Goal: Task Accomplishment & Management: Use online tool/utility

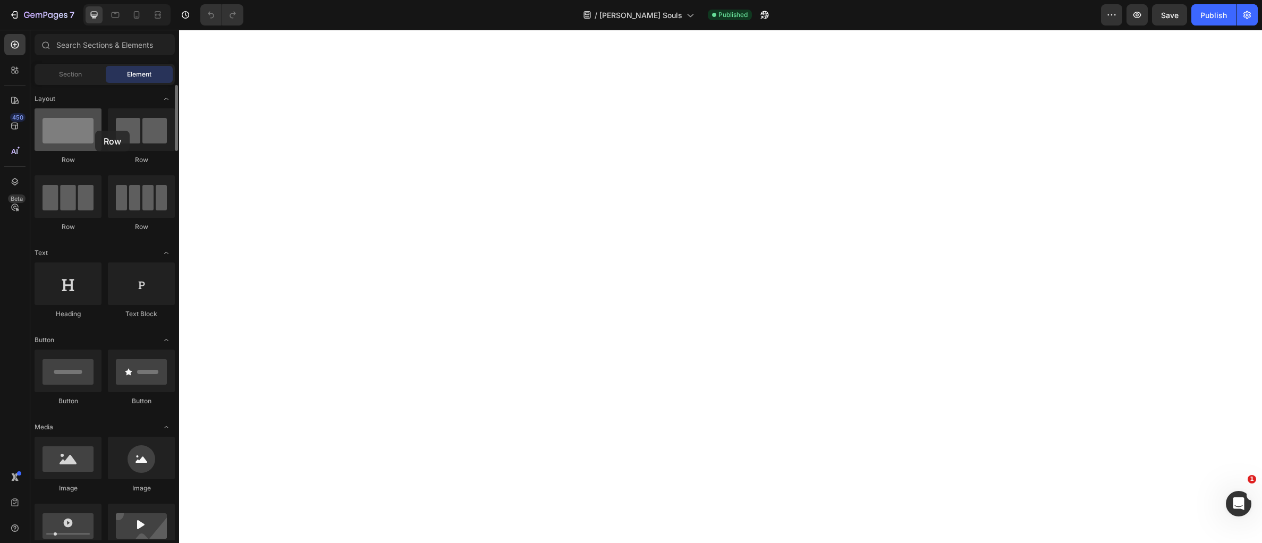
click at [95, 131] on div at bounding box center [68, 129] width 67 height 43
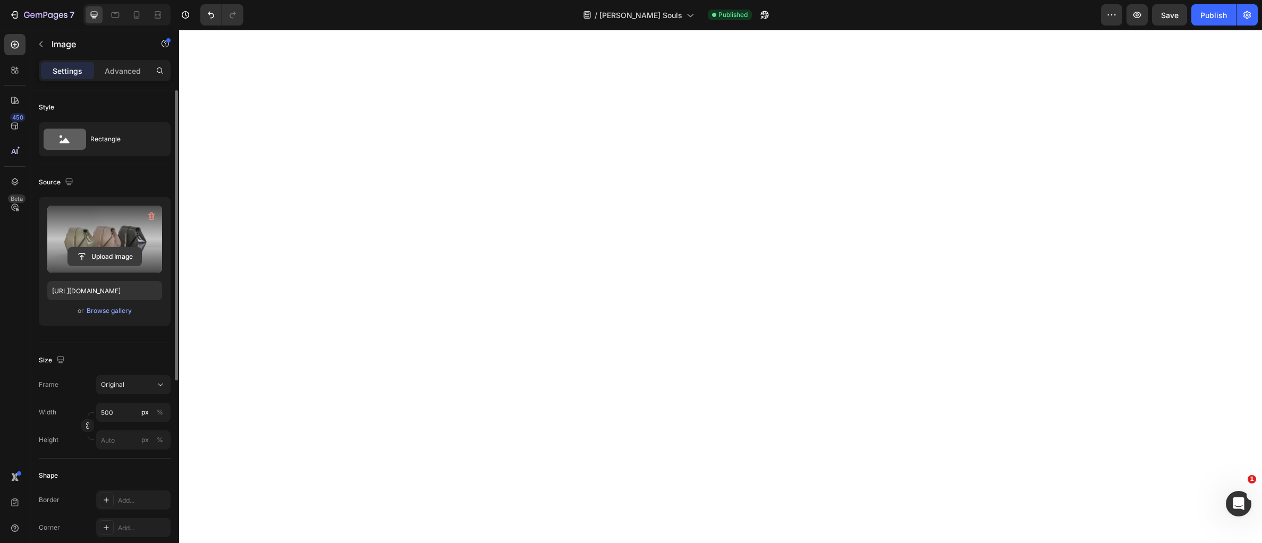
click at [101, 260] on input "file" at bounding box center [104, 257] width 73 height 18
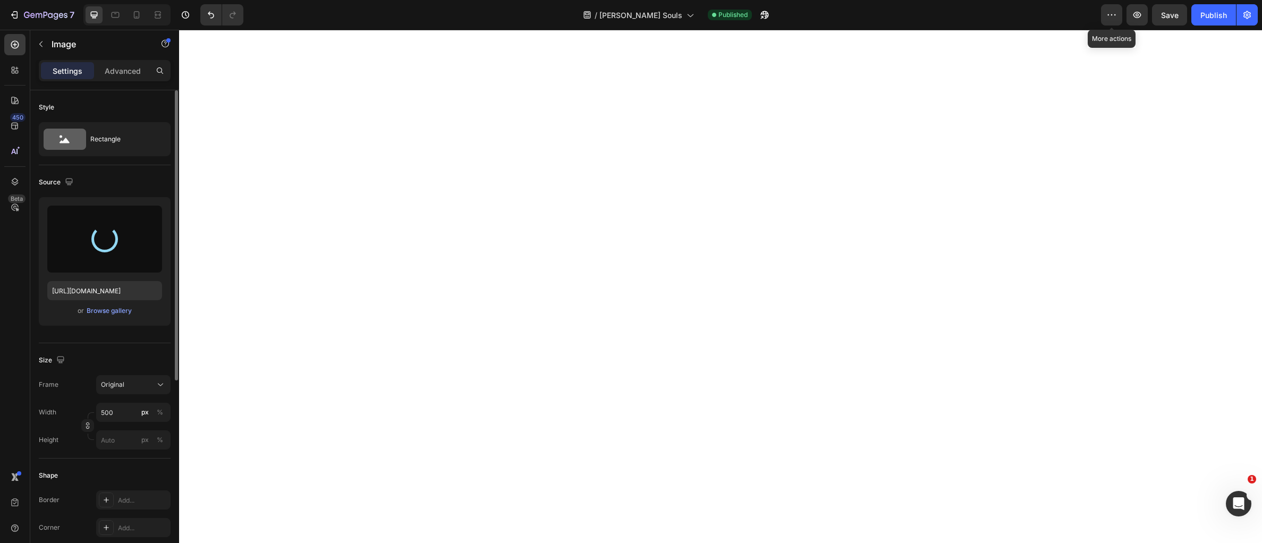
type input "[URL][DOMAIN_NAME]"
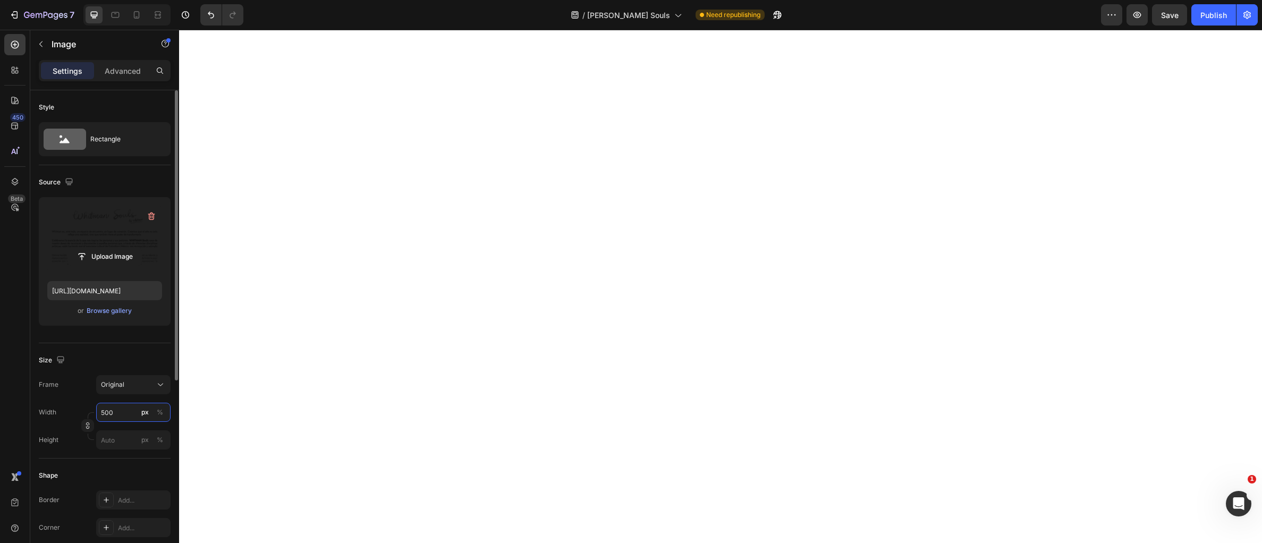
click at [128, 416] on input "500" at bounding box center [133, 412] width 74 height 19
click at [127, 436] on p "Full 100%" at bounding box center [131, 439] width 62 height 10
type input "100"
click at [127, 445] on input "px %" at bounding box center [133, 439] width 74 height 19
click at [126, 463] on p "Full 100%" at bounding box center [131, 466] width 62 height 10
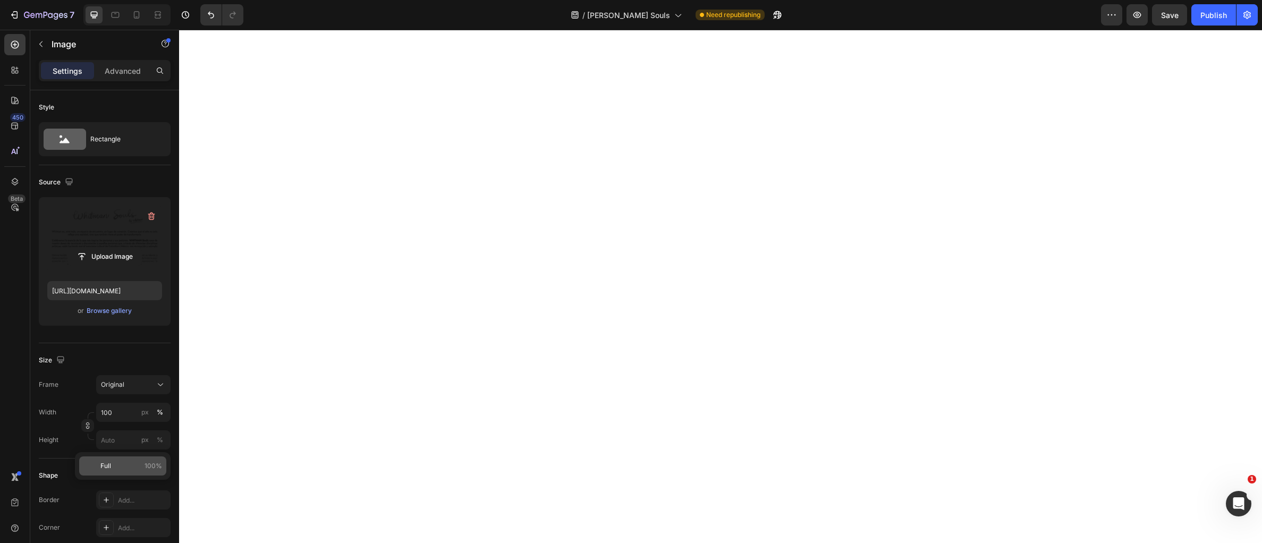
type input "100"
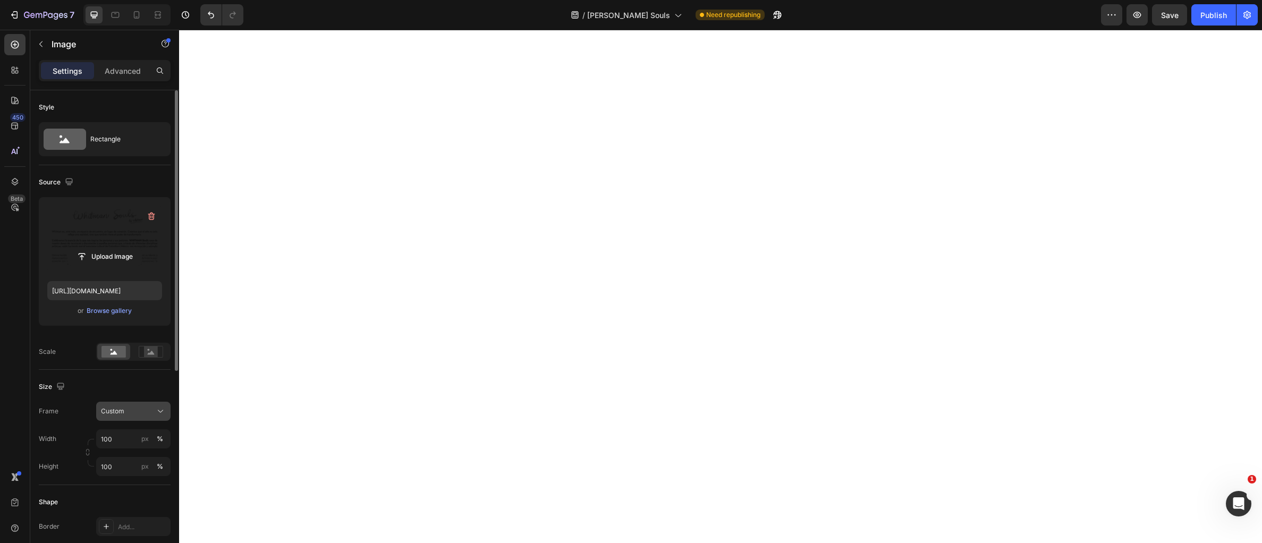
click at [131, 419] on button "Custom" at bounding box center [133, 411] width 74 height 19
click at [149, 387] on div "Size" at bounding box center [105, 386] width 132 height 17
click at [156, 353] on rect at bounding box center [151, 351] width 14 height 11
click at [112, 359] on div at bounding box center [113, 352] width 33 height 16
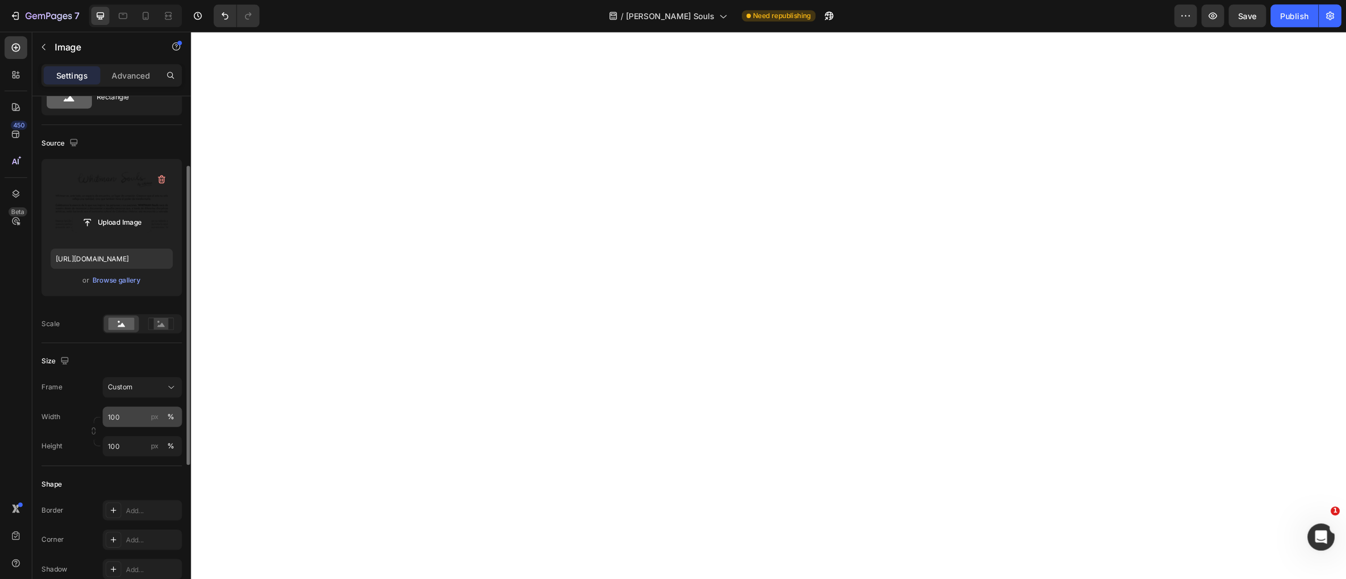
scroll to position [72, 0]
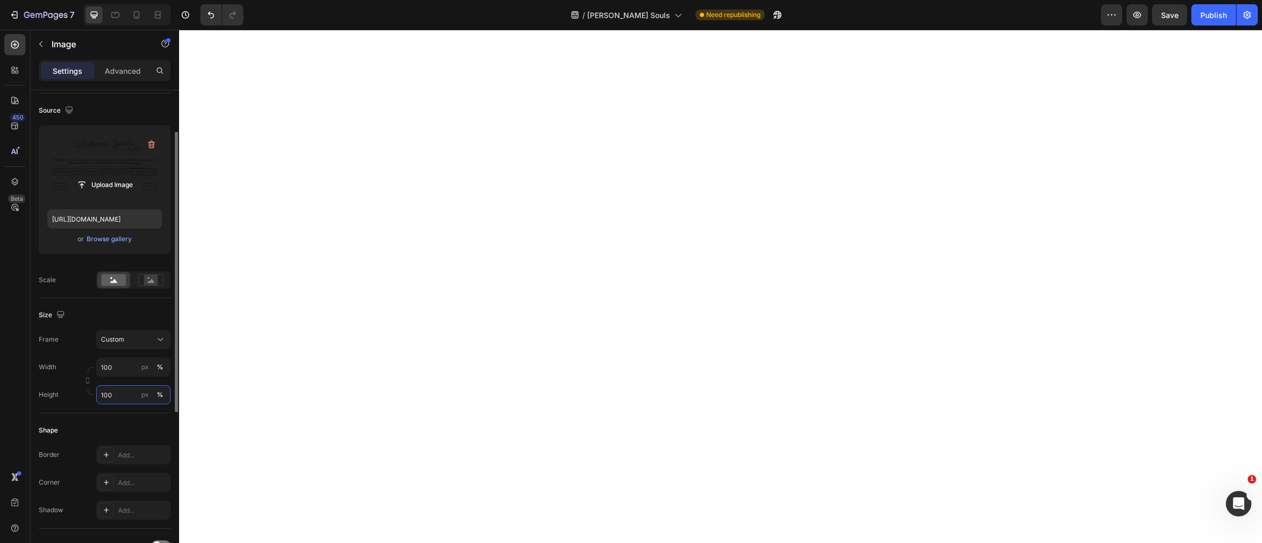
click at [117, 396] on input "100" at bounding box center [133, 394] width 74 height 19
click at [134, 367] on input "100" at bounding box center [133, 367] width 74 height 19
click at [150, 350] on div "Frame Custom Width 100 px % Height 100 px %" at bounding box center [105, 367] width 132 height 74
click at [155, 340] on icon at bounding box center [160, 339] width 11 height 11
click at [126, 427] on div "Original" at bounding box center [131, 426] width 62 height 10
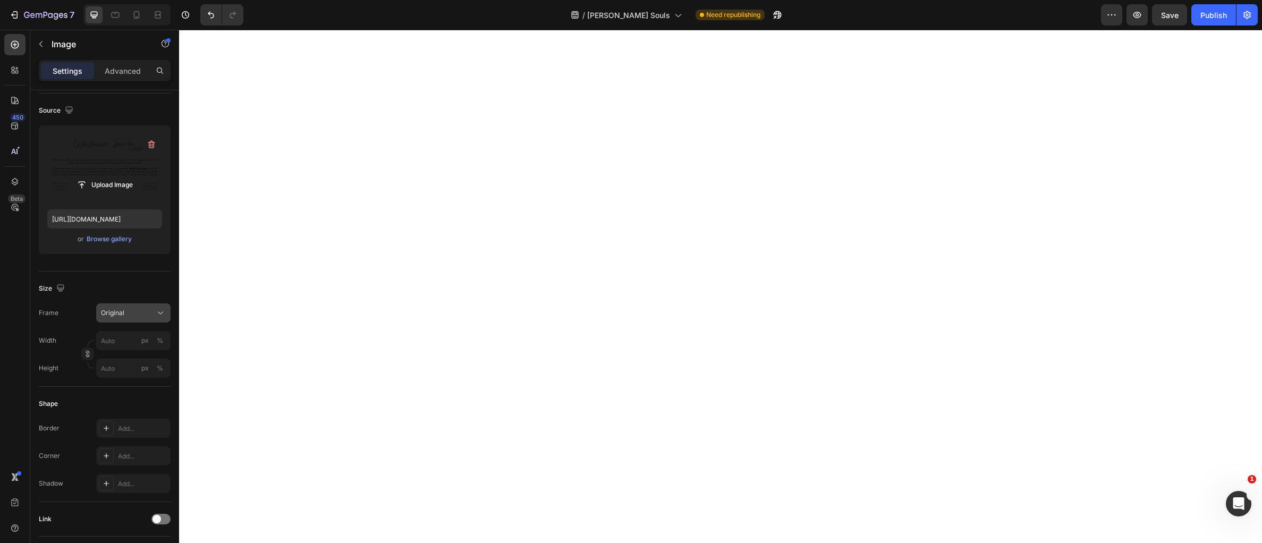
click at [157, 307] on button "Original" at bounding box center [133, 312] width 74 height 19
click at [118, 412] on div "Custom" at bounding box center [123, 418] width 85 height 19
click at [137, 365] on input "px %" at bounding box center [133, 367] width 74 height 19
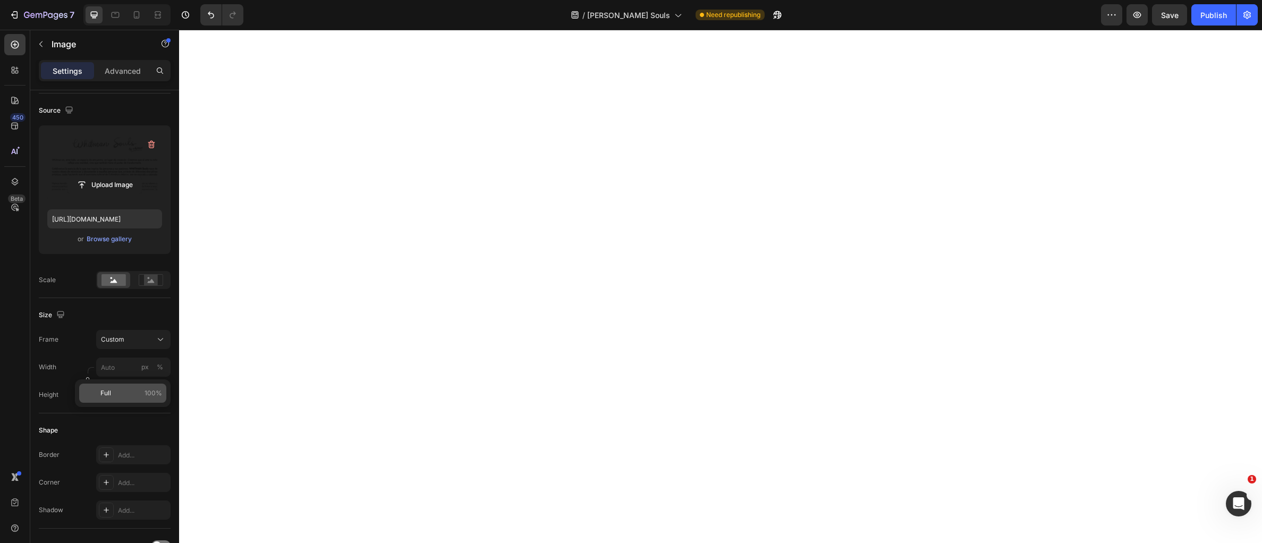
click at [125, 391] on p "Full 100%" at bounding box center [131, 393] width 62 height 10
type input "100"
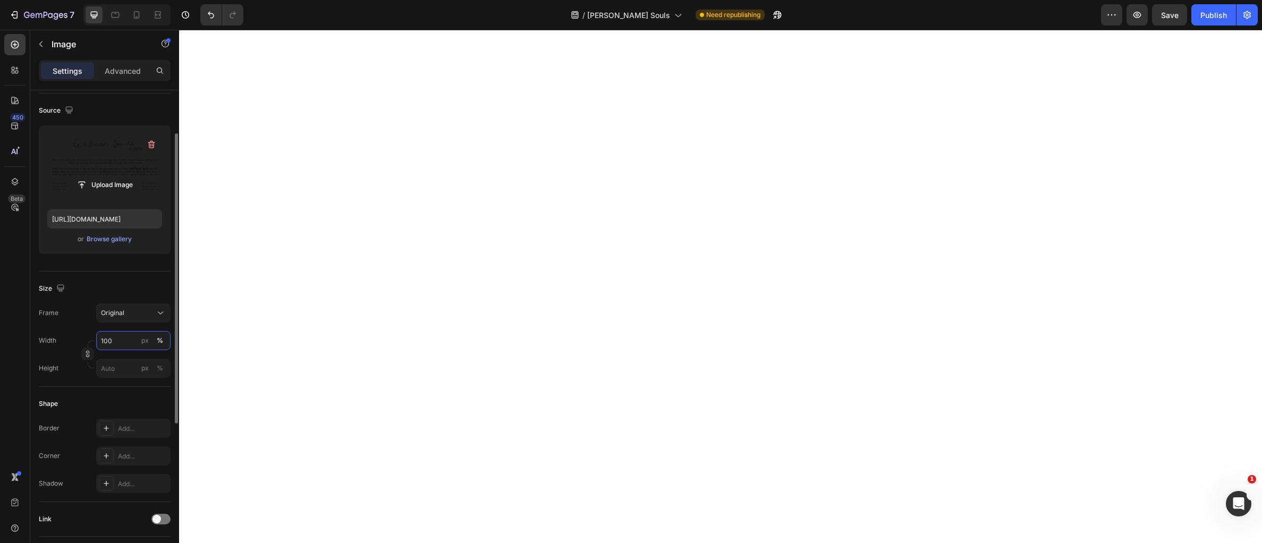
click at [135, 342] on input "100" at bounding box center [133, 340] width 74 height 19
click at [124, 366] on p "Full 100%" at bounding box center [131, 367] width 62 height 10
click at [123, 373] on input "px %" at bounding box center [133, 368] width 74 height 19
click at [114, 394] on p "Full 100%" at bounding box center [131, 394] width 62 height 10
type input "100"
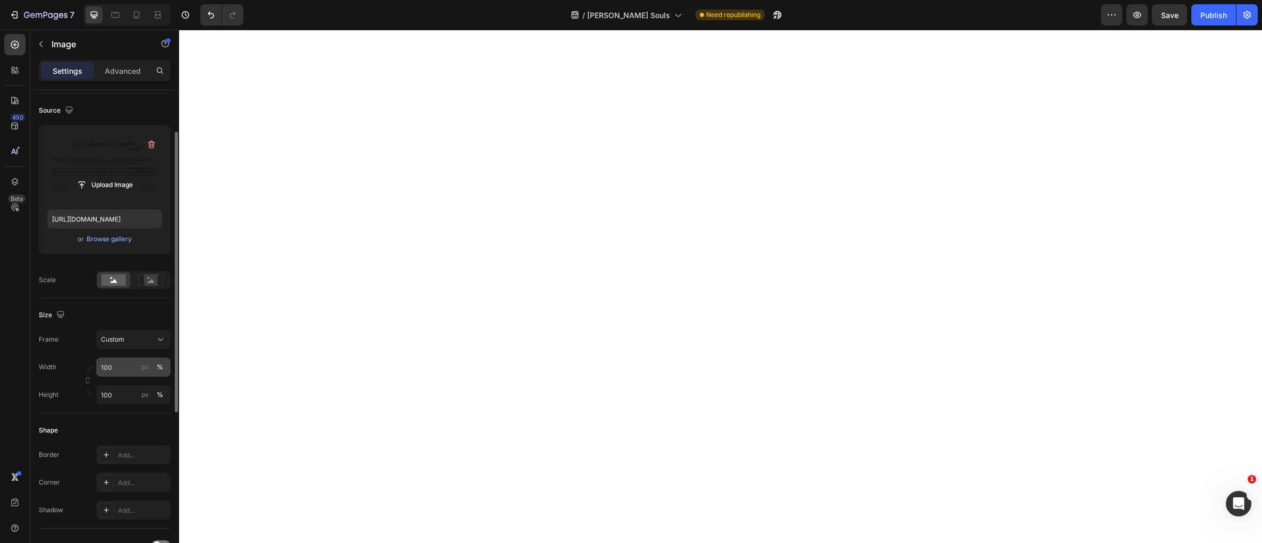
click at [159, 368] on div "%" at bounding box center [160, 367] width 6 height 10
click at [146, 370] on div "px" at bounding box center [144, 367] width 7 height 10
click at [143, 368] on div "px" at bounding box center [144, 367] width 7 height 10
click at [154, 388] on button "px" at bounding box center [160, 394] width 13 height 13
click at [161, 365] on div "%" at bounding box center [160, 367] width 6 height 10
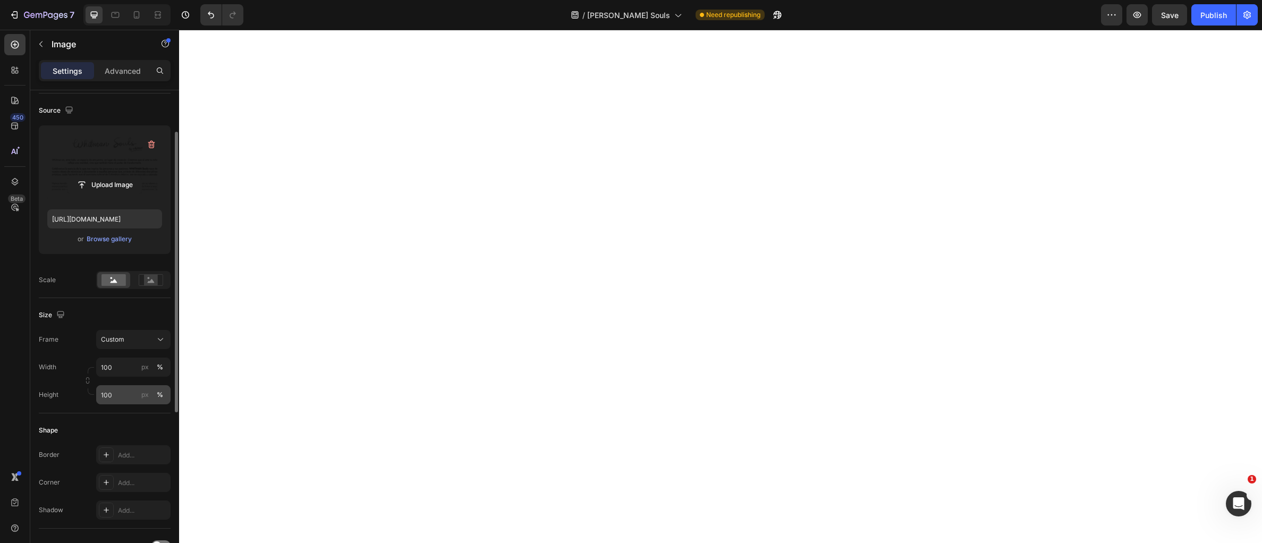
click at [157, 394] on div "%" at bounding box center [160, 395] width 6 height 10
click at [163, 393] on div "%" at bounding box center [160, 395] width 6 height 10
click at [146, 395] on div "px" at bounding box center [144, 395] width 7 height 10
click at [161, 393] on div "%" at bounding box center [160, 395] width 6 height 10
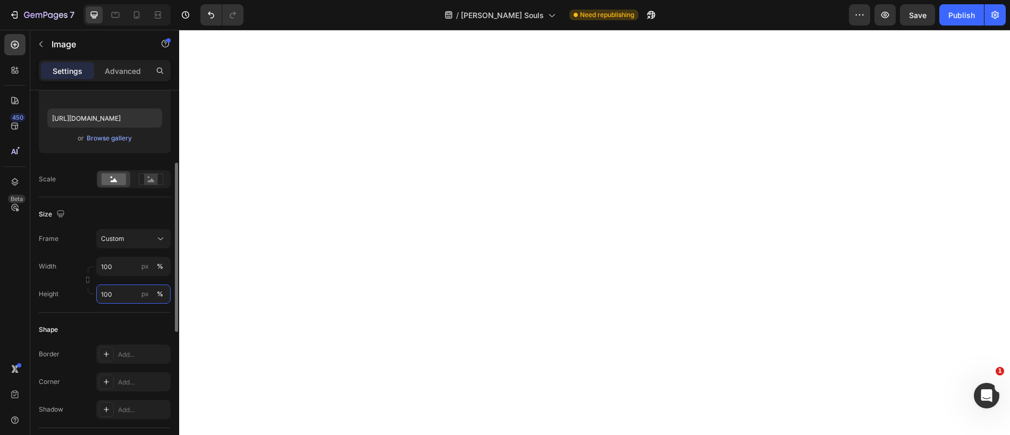
scroll to position [186, 0]
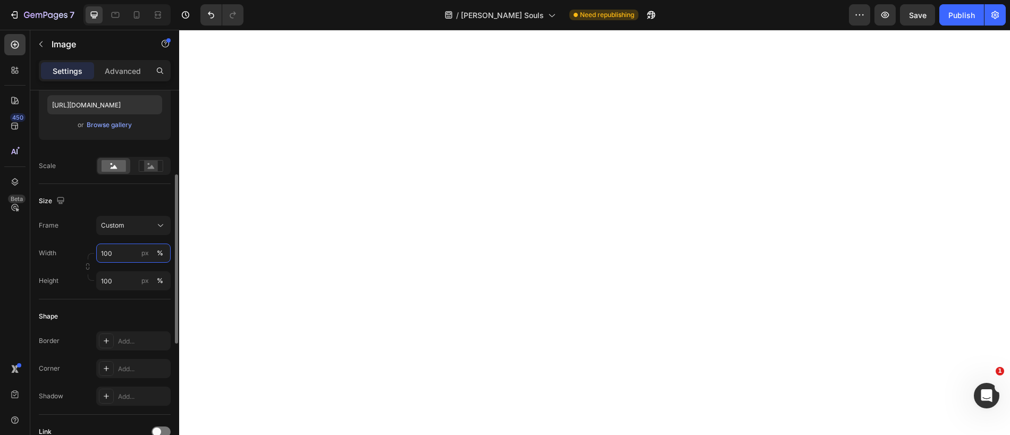
click at [120, 258] on input "100" at bounding box center [133, 252] width 74 height 19
click at [146, 236] on div "Frame Custom Width px % Height 100 px %" at bounding box center [105, 253] width 132 height 74
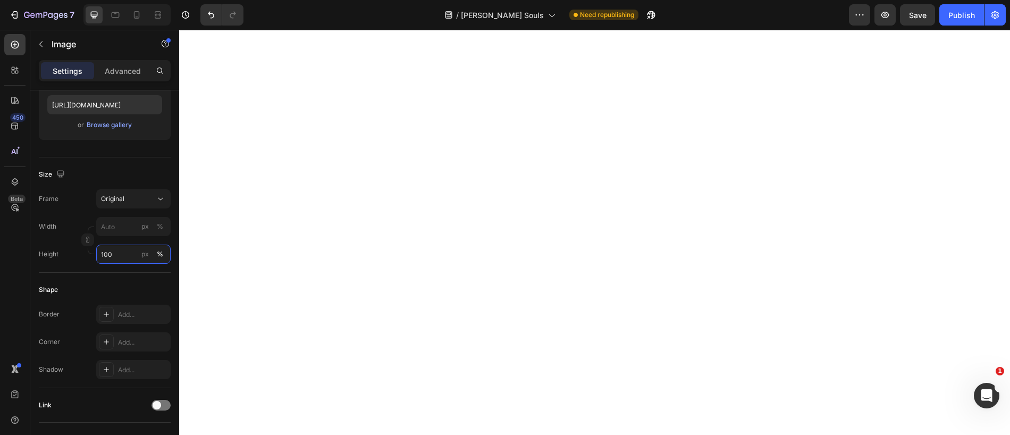
click at [130, 256] on input "100" at bounding box center [133, 253] width 74 height 19
click at [132, 265] on div "Size Frame Original Width px % Height px %" at bounding box center [105, 214] width 132 height 115
click at [147, 198] on div "Original" at bounding box center [127, 199] width 52 height 10
click at [116, 304] on span "Custom" at bounding box center [111, 304] width 23 height 10
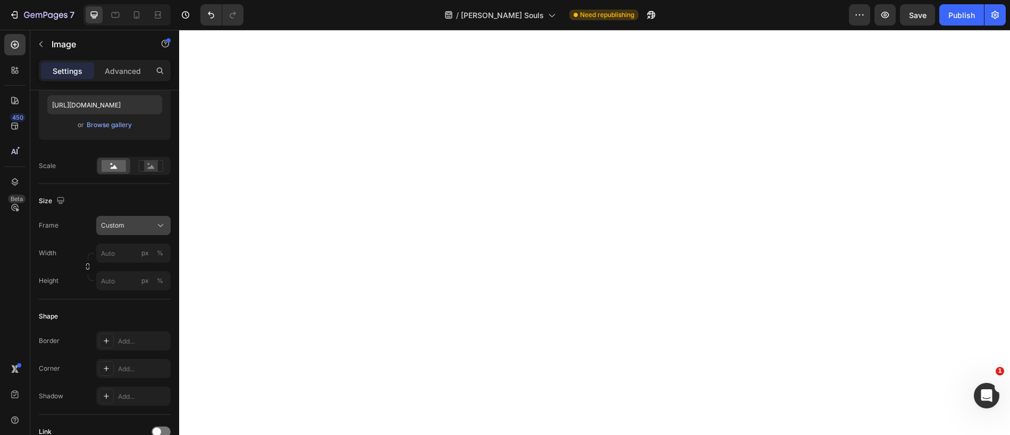
drag, startPoint x: 135, startPoint y: 221, endPoint x: 132, endPoint y: 229, distance: 8.6
click at [135, 221] on div "Custom" at bounding box center [127, 226] width 52 height 10
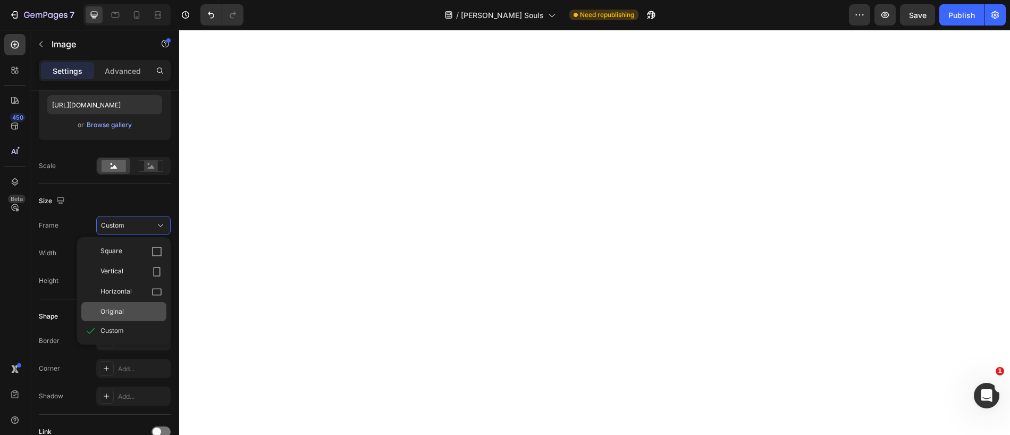
click at [103, 315] on span "Original" at bounding box center [111, 312] width 23 height 10
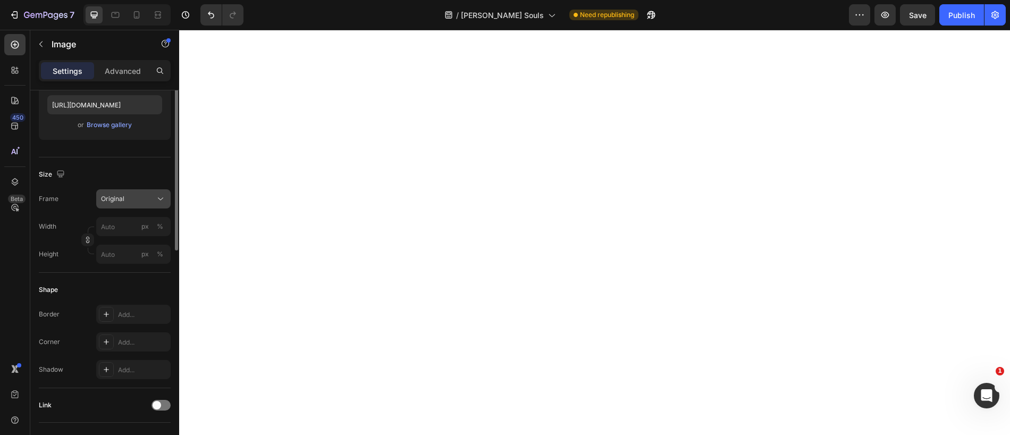
scroll to position [0, 0]
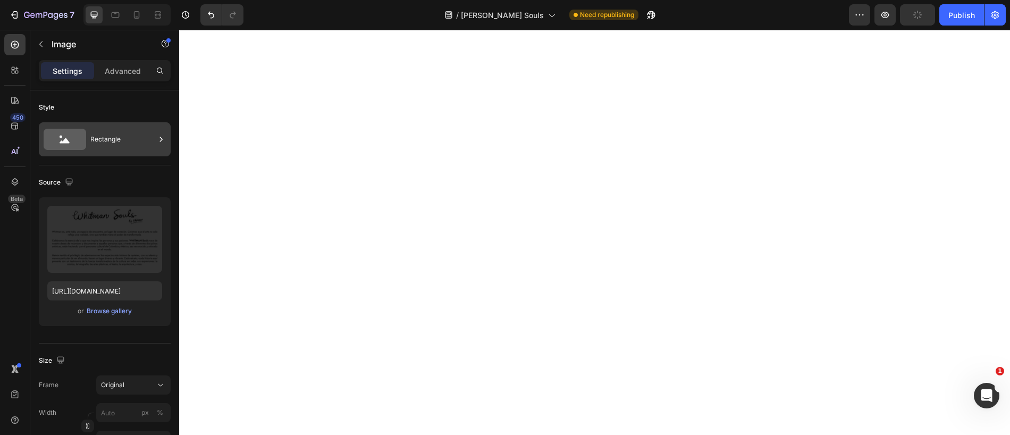
click at [103, 139] on div "Rectangle" at bounding box center [122, 139] width 65 height 24
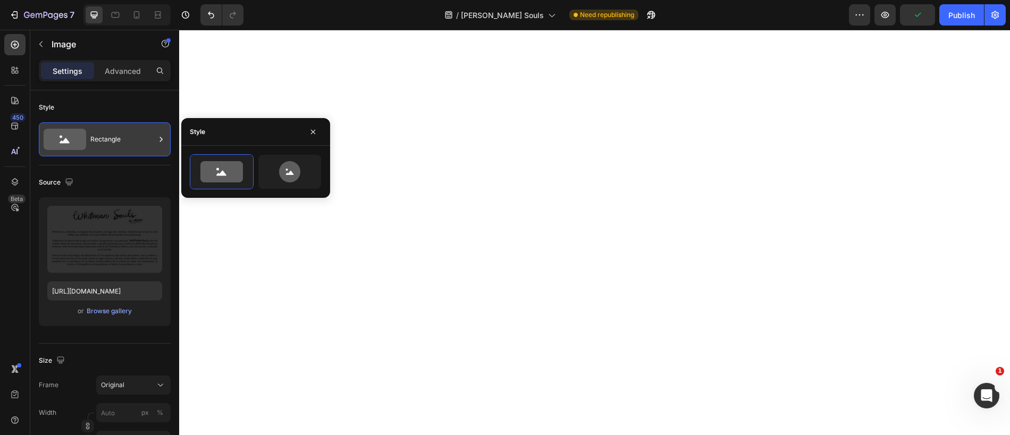
click at [103, 139] on div "Rectangle" at bounding box center [122, 139] width 65 height 24
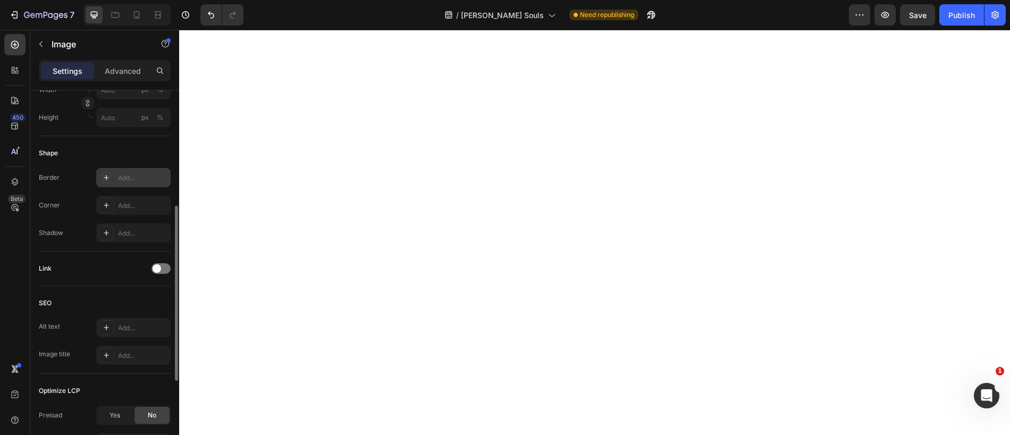
scroll to position [212, 0]
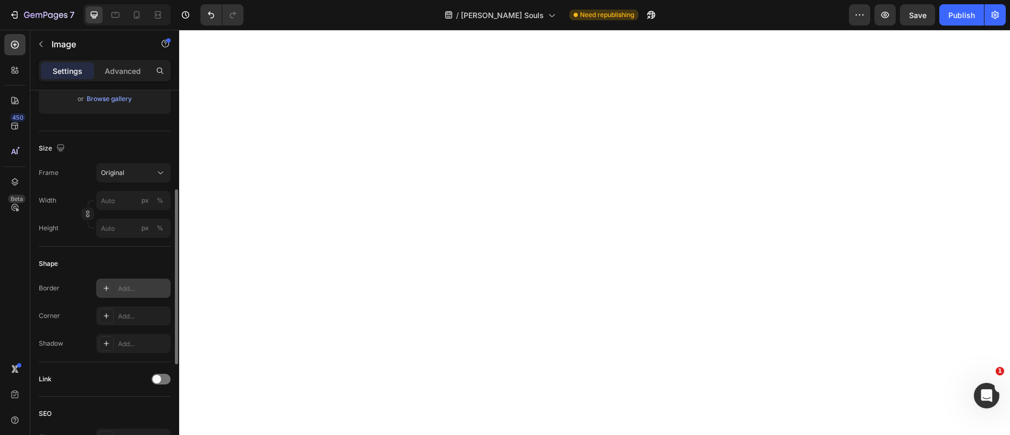
click at [107, 170] on span "Original" at bounding box center [112, 173] width 23 height 10
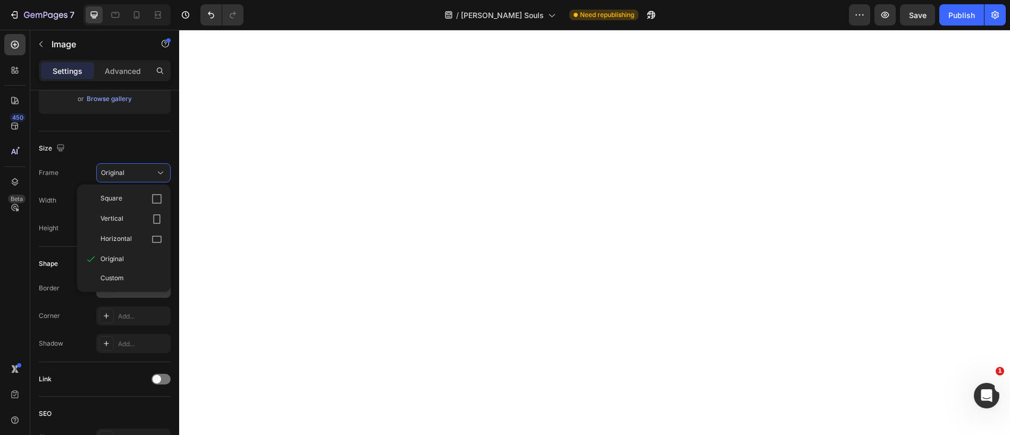
click at [107, 170] on span "Original" at bounding box center [112, 173] width 23 height 10
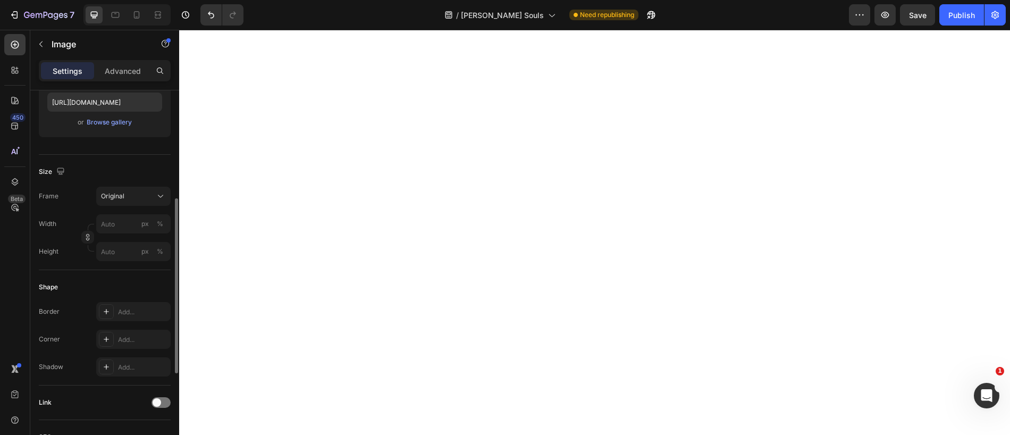
scroll to position [202, 0]
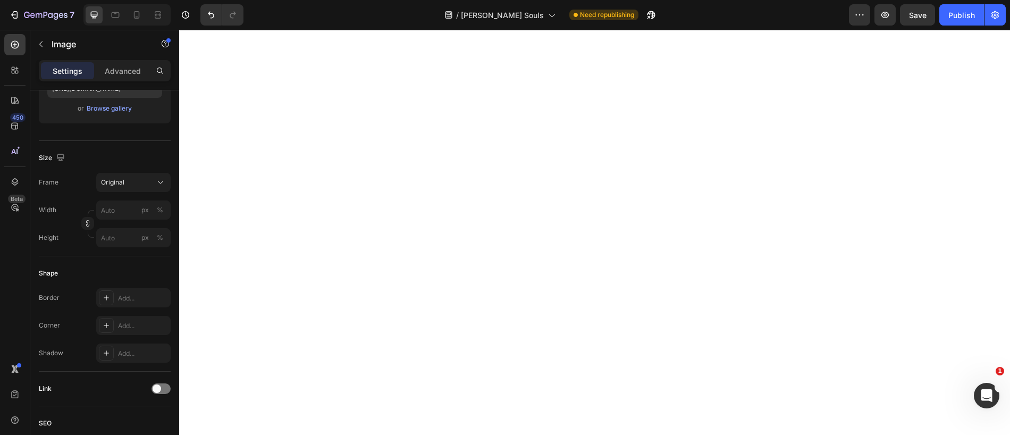
click at [88, 225] on icon "button" at bounding box center [88, 223] width 1 height 3
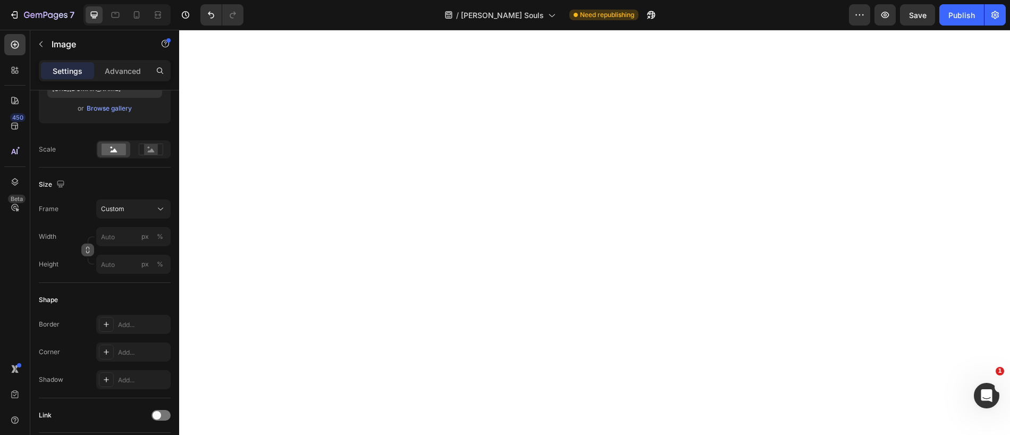
click at [86, 249] on icon "button" at bounding box center [87, 249] width 7 height 7
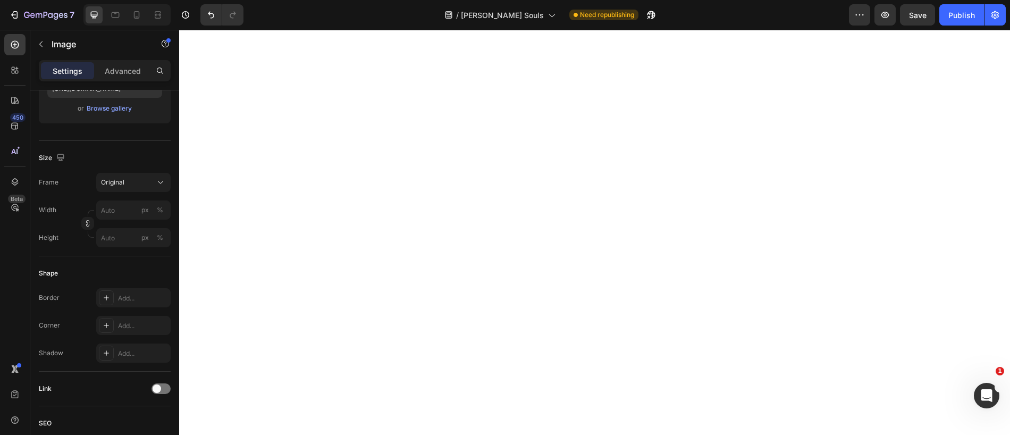
click at [89, 229] on button "button" at bounding box center [87, 223] width 13 height 13
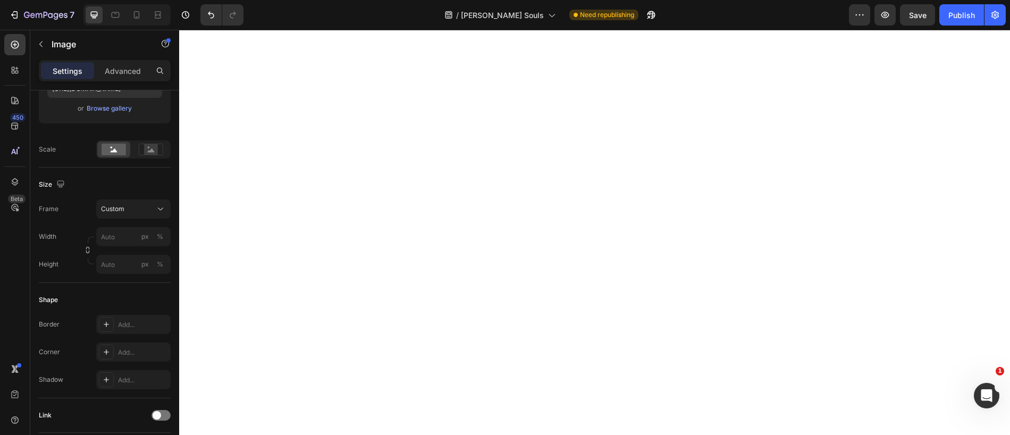
click at [89, 251] on icon "button" at bounding box center [87, 249] width 7 height 7
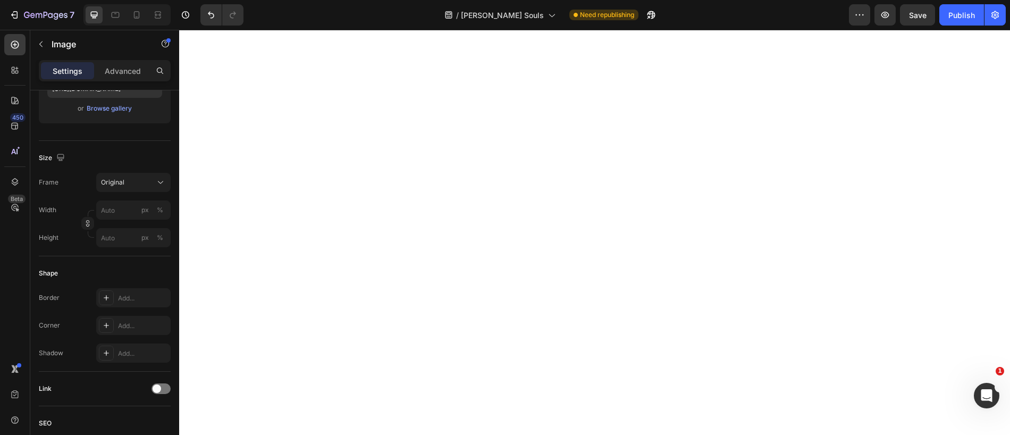
click at [87, 223] on icon "button" at bounding box center [87, 222] width 7 height 7
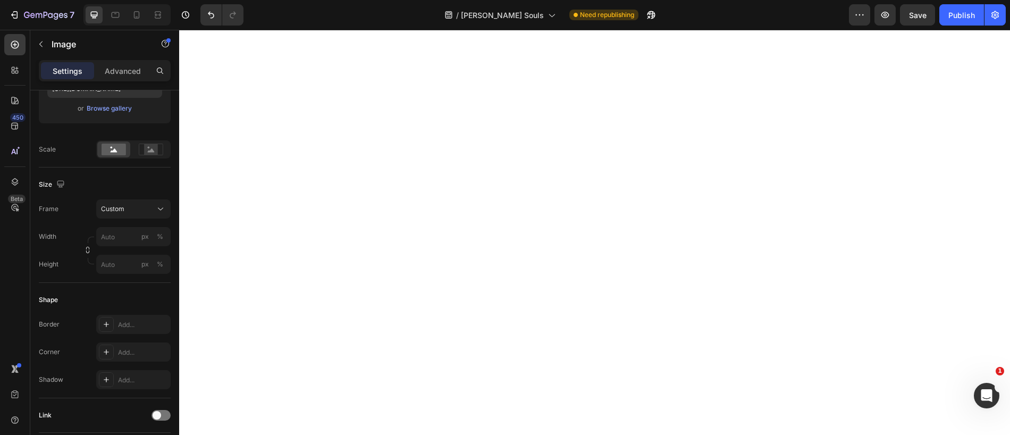
click at [87, 249] on icon "button" at bounding box center [87, 249] width 7 height 7
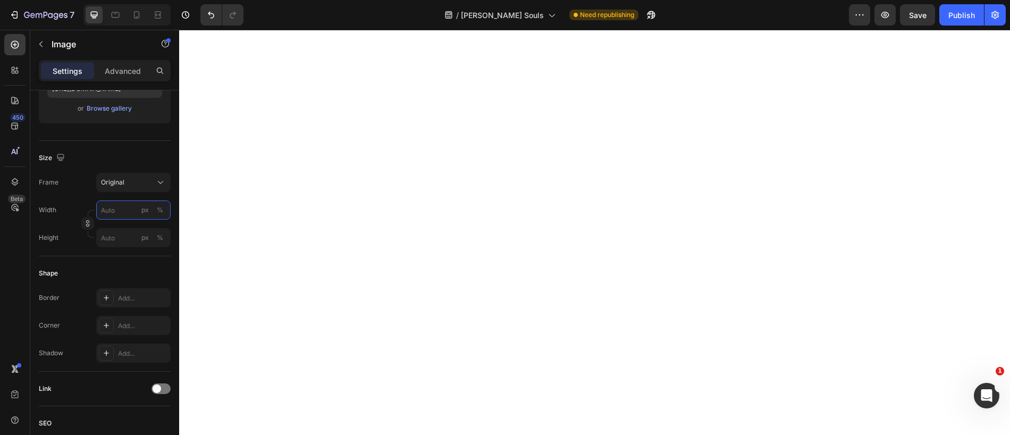
click at [132, 211] on input "px %" at bounding box center [133, 209] width 74 height 19
click at [119, 236] on p "Full 100%" at bounding box center [131, 236] width 62 height 10
type input "100"
click at [120, 238] on input "px %" at bounding box center [133, 237] width 74 height 19
click at [122, 264] on p "Full 100%" at bounding box center [131, 263] width 62 height 10
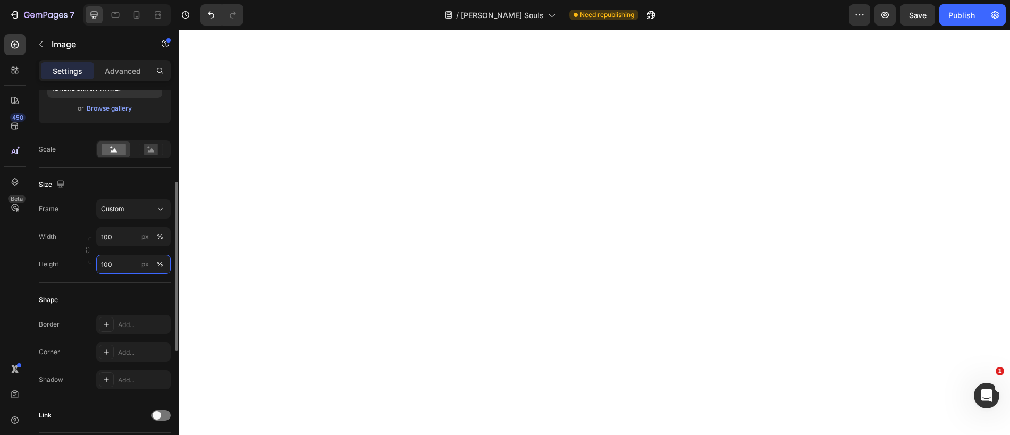
click at [124, 262] on input "100" at bounding box center [133, 264] width 74 height 19
type input "5"
click at [130, 236] on div "Width 100 px % Height px %" at bounding box center [105, 250] width 132 height 47
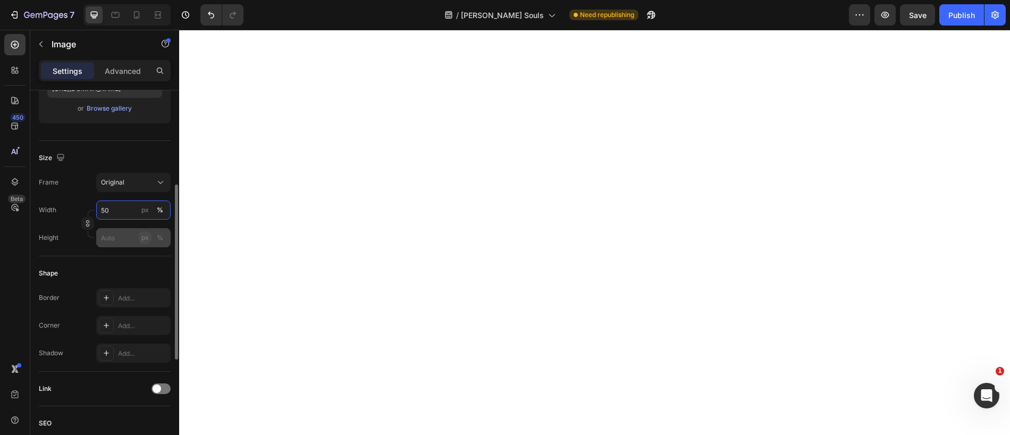
type input "50"
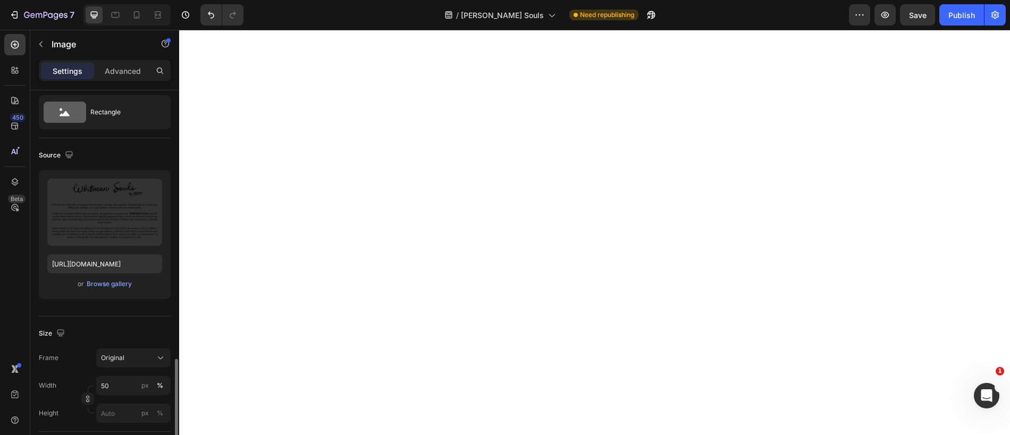
scroll to position [0, 0]
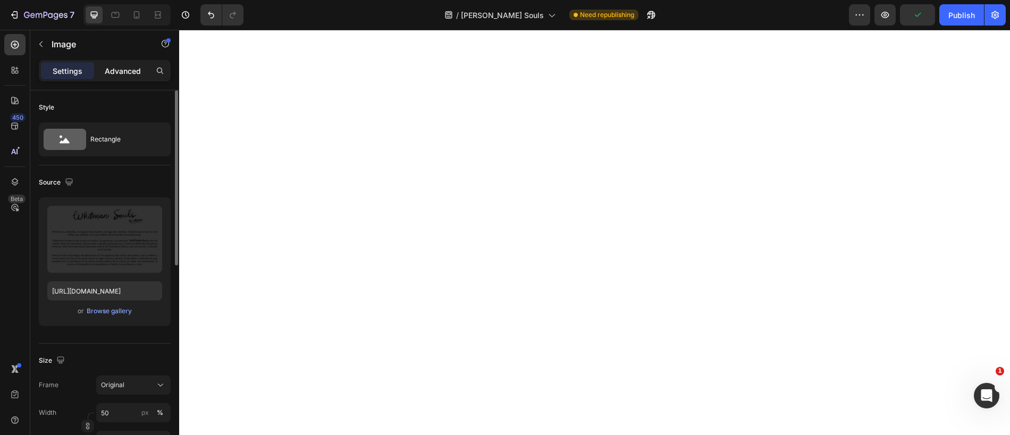
click at [135, 72] on p "Advanced" at bounding box center [123, 70] width 36 height 11
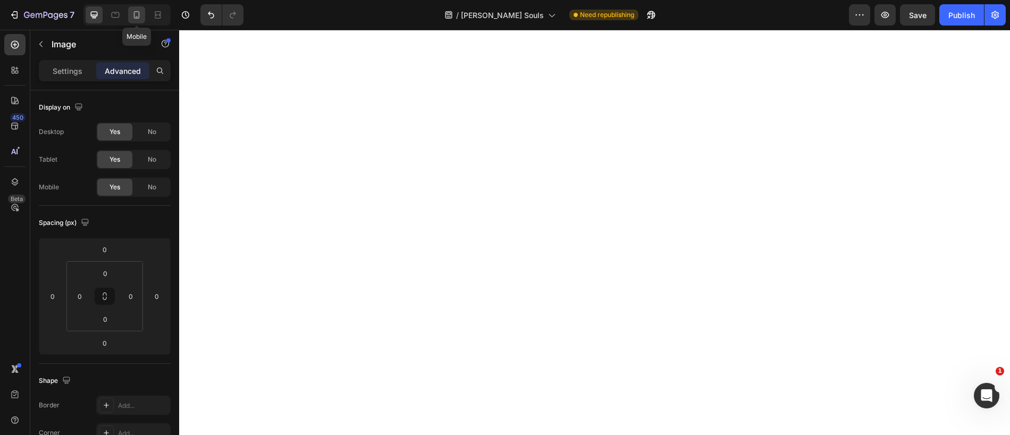
click at [134, 15] on icon at bounding box center [137, 14] width 6 height 7
click at [94, 13] on icon at bounding box center [94, 15] width 11 height 11
click at [149, 188] on span "No" at bounding box center [152, 187] width 9 height 10
click at [965, 13] on div "Publish" at bounding box center [961, 15] width 27 height 11
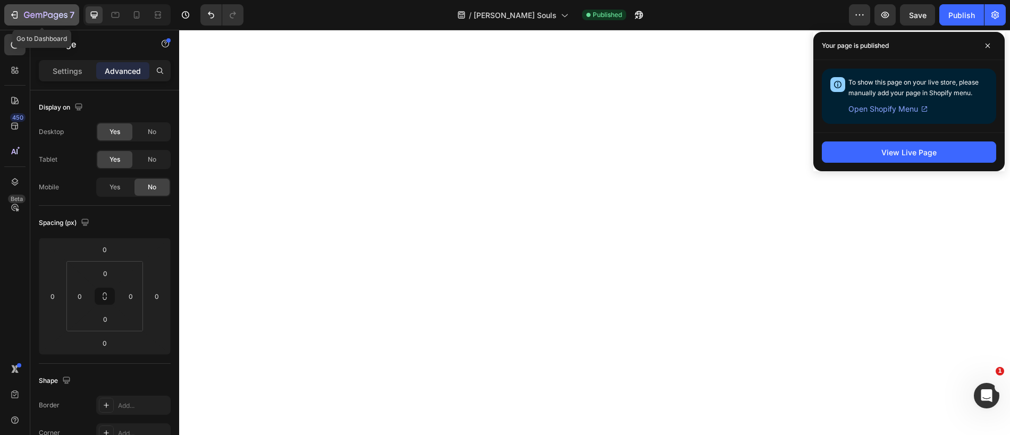
click at [19, 13] on icon "button" at bounding box center [14, 15] width 11 height 11
